Goal: Check status: Check status

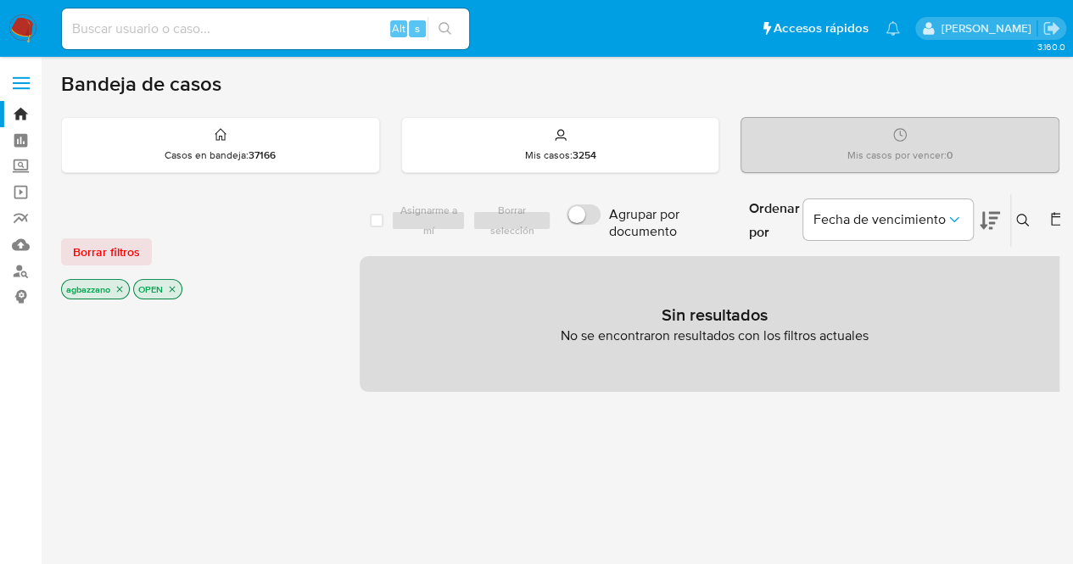
click at [239, 42] on div "Alt s" at bounding box center [265, 28] width 407 height 41
click at [233, 34] on input at bounding box center [265, 29] width 407 height 22
paste input "1052323716"
type input "1052323716"
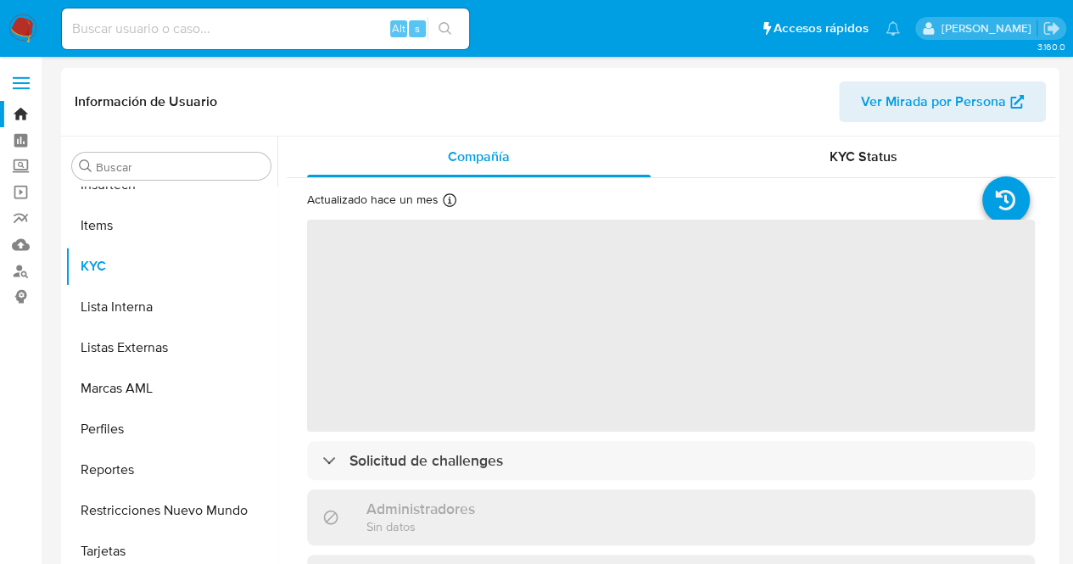
scroll to position [757, 0]
select select "10"
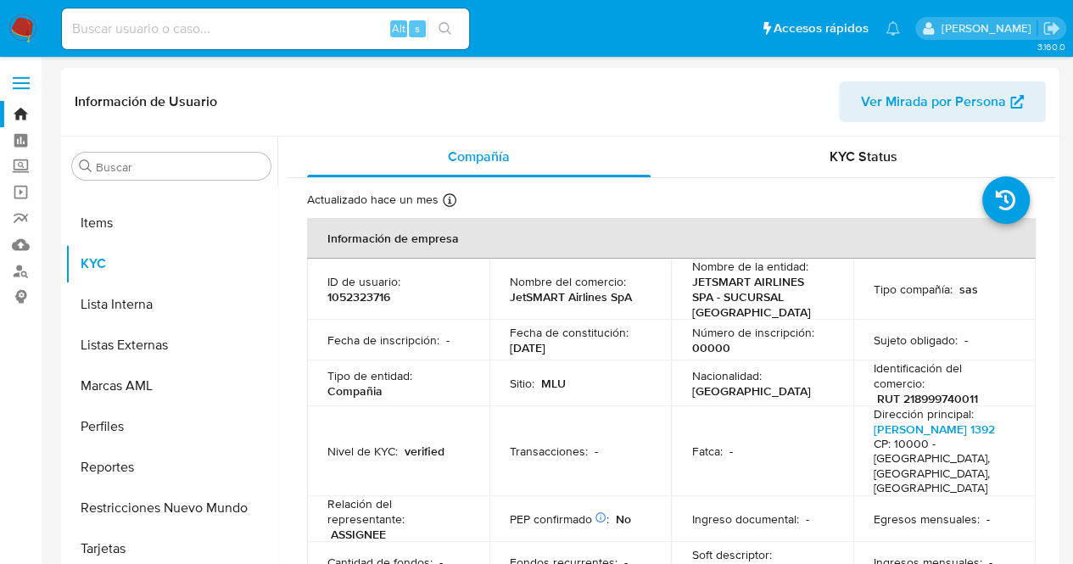
click at [691, 349] on p "00000" at bounding box center [710, 347] width 38 height 15
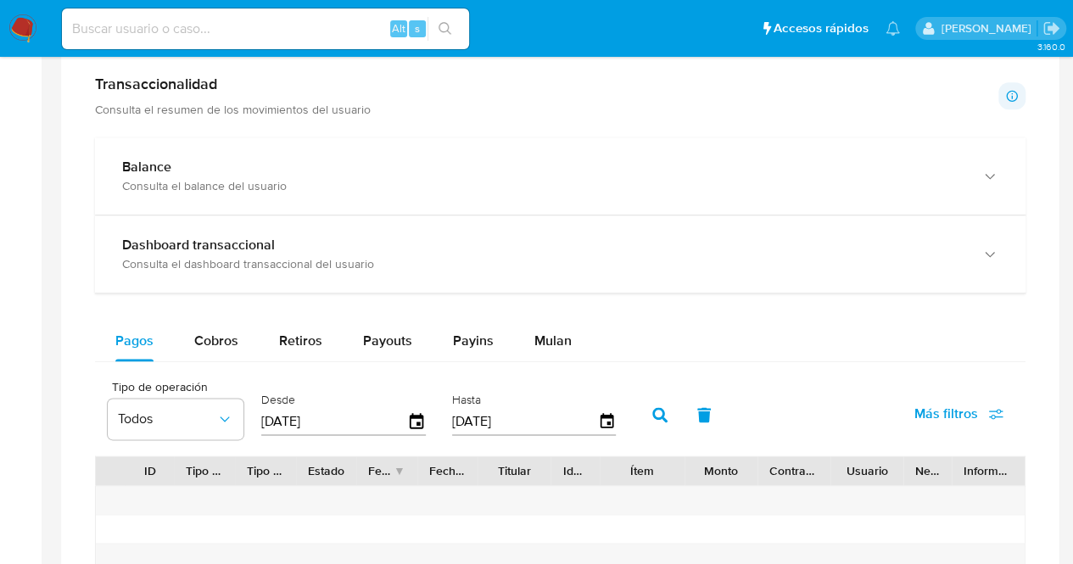
scroll to position [883, 0]
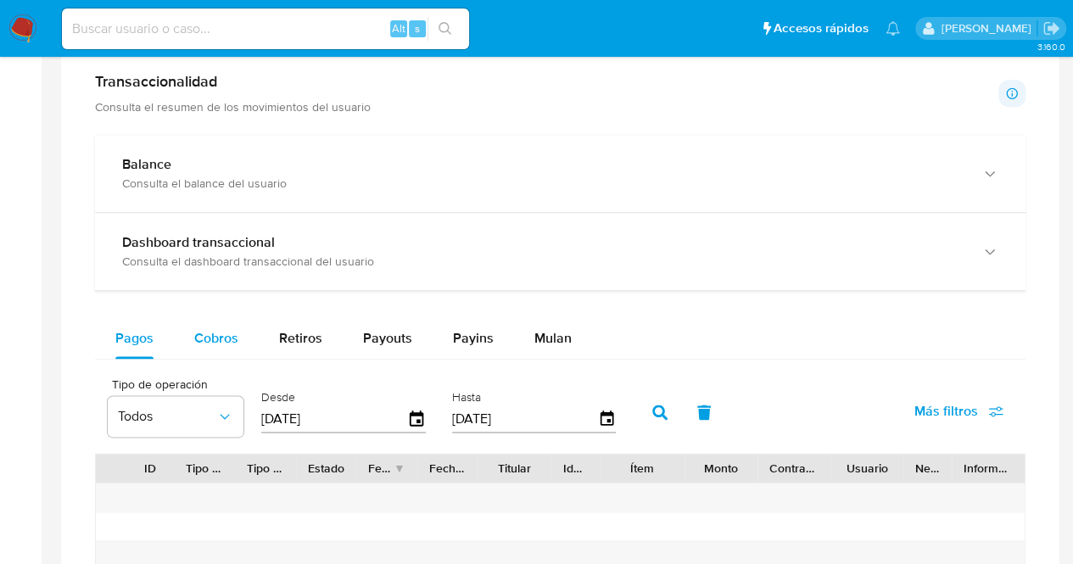
click at [220, 335] on span "Cobros" at bounding box center [216, 338] width 44 height 20
select select "10"
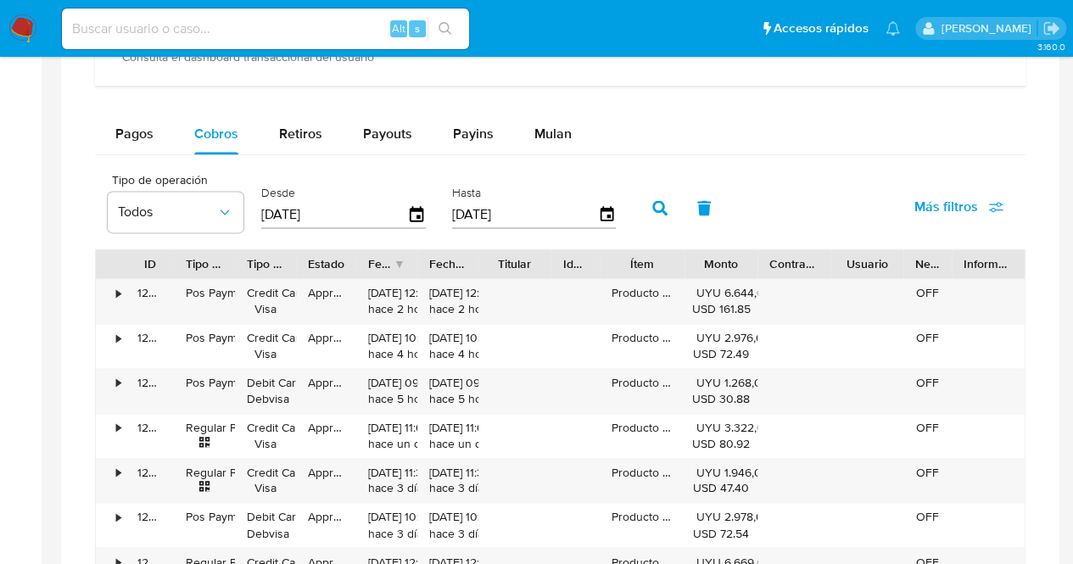
scroll to position [1120, 0]
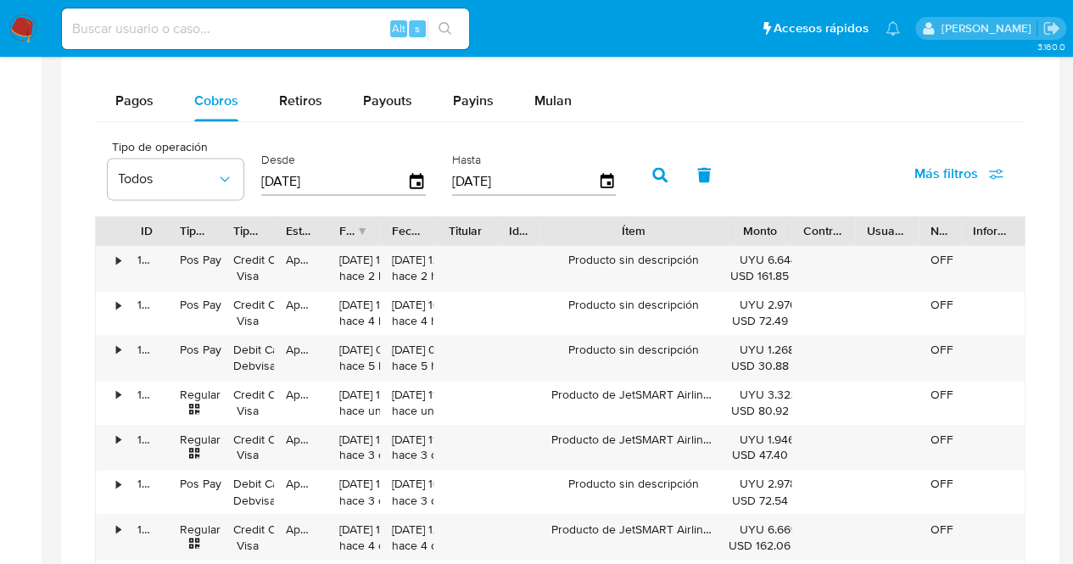
drag, startPoint x: 690, startPoint y: 220, endPoint x: 794, endPoint y: 225, distance: 103.6
click at [794, 225] on div "ID Tipo de operación Tipo / Método Estado Fecha de creación Fecha de aprobación…" at bounding box center [560, 230] width 928 height 29
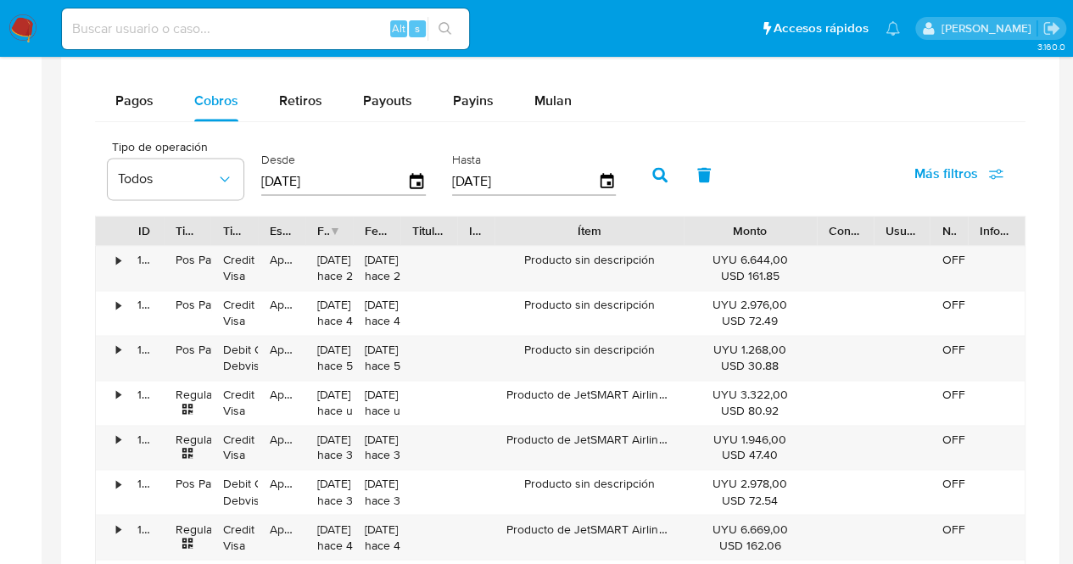
click at [863, 248] on div "ID Tipo de operación Tipo / Método Estado Fecha de creación Fecha de aprobación…" at bounding box center [560, 454] width 930 height 478
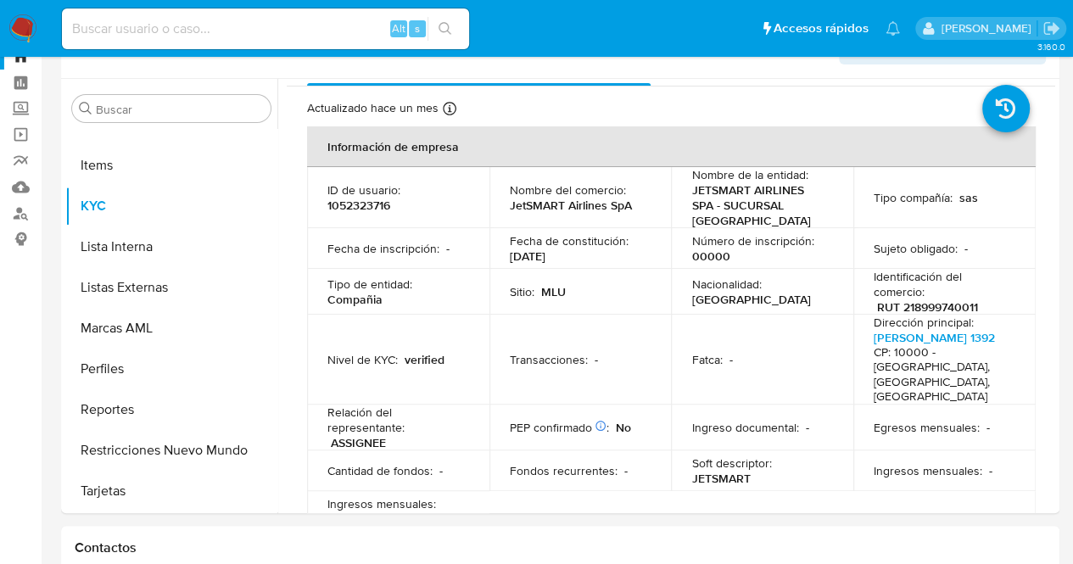
scroll to position [0, 0]
